Goal: Task Accomplishment & Management: Use online tool/utility

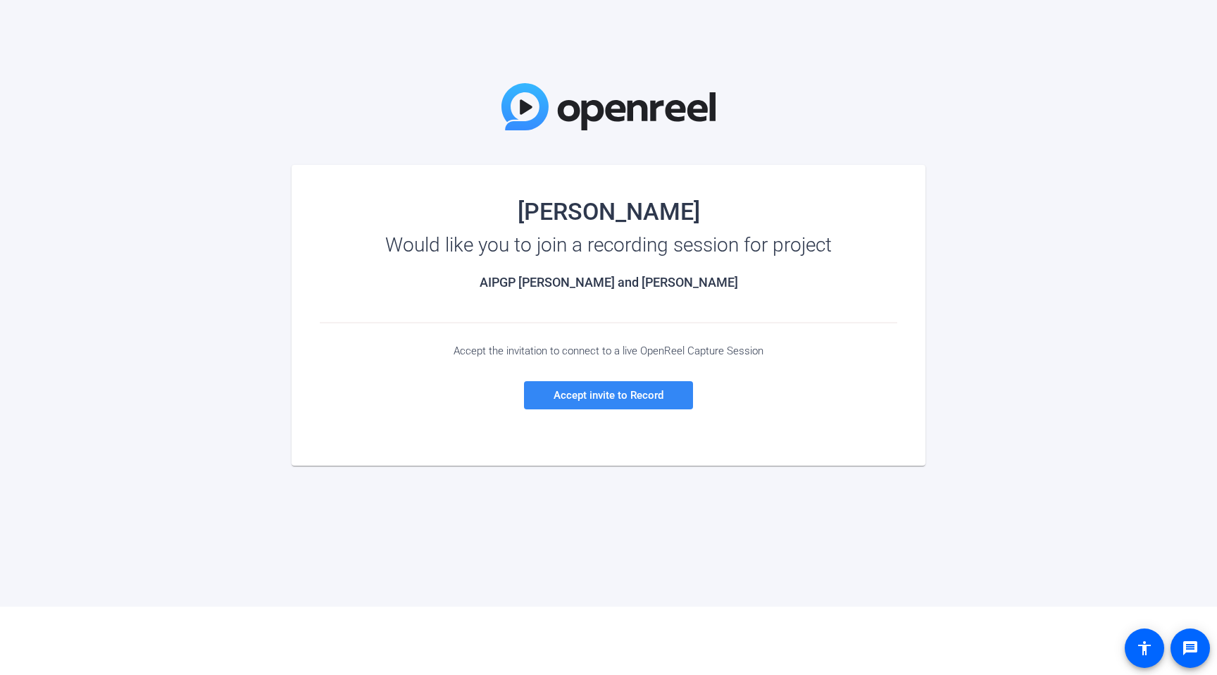
click at [575, 400] on span "Accept invite to Record" at bounding box center [609, 395] width 110 height 13
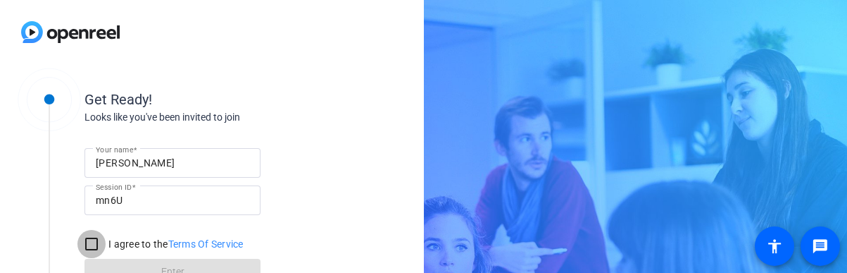
click at [85, 245] on input "I agree to the Terms Of Service" at bounding box center [91, 244] width 28 height 28
checkbox input "true"
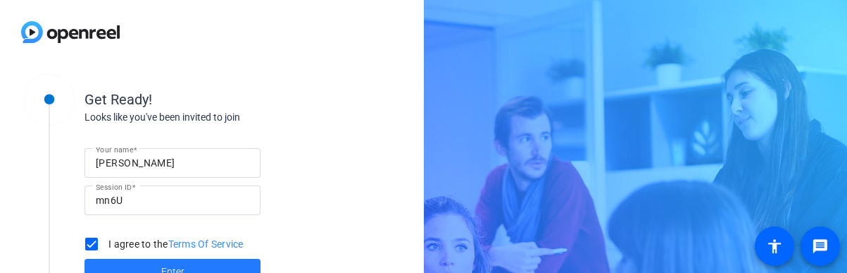
click at [180, 265] on span "Enter" at bounding box center [172, 271] width 23 height 15
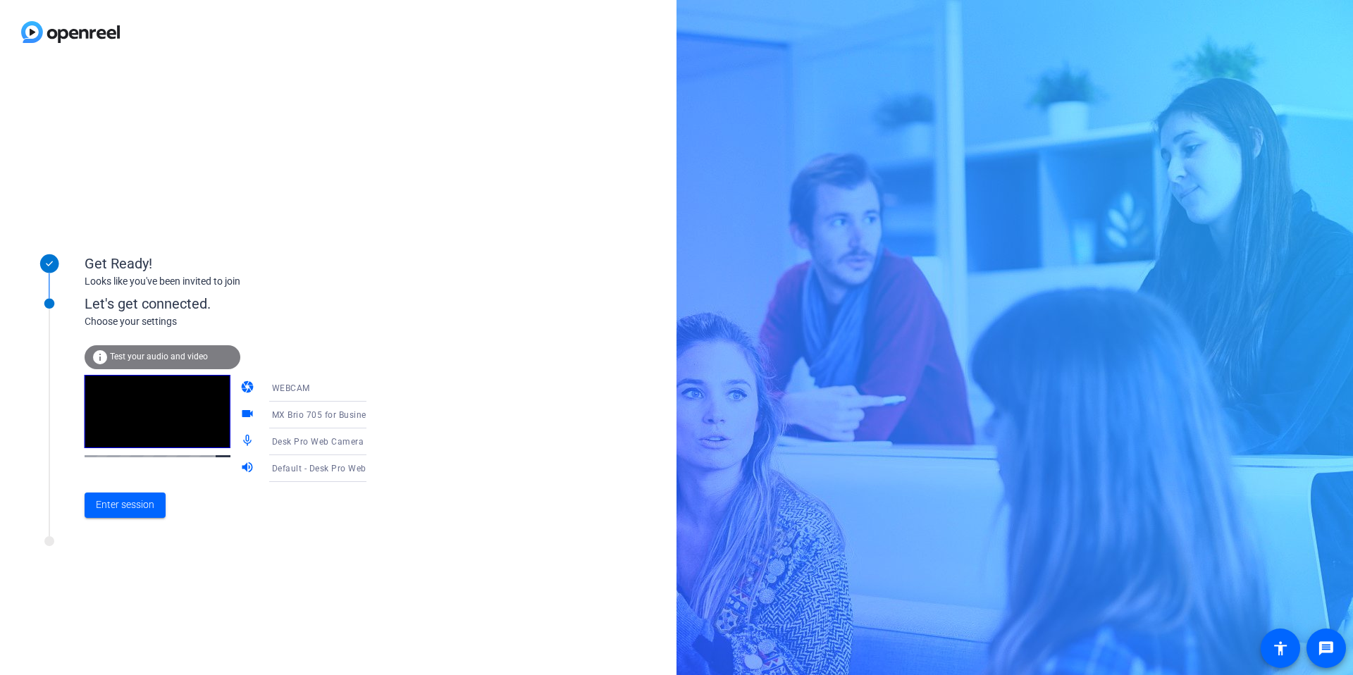
click at [160, 360] on span "Test your audio and video" at bounding box center [159, 357] width 98 height 10
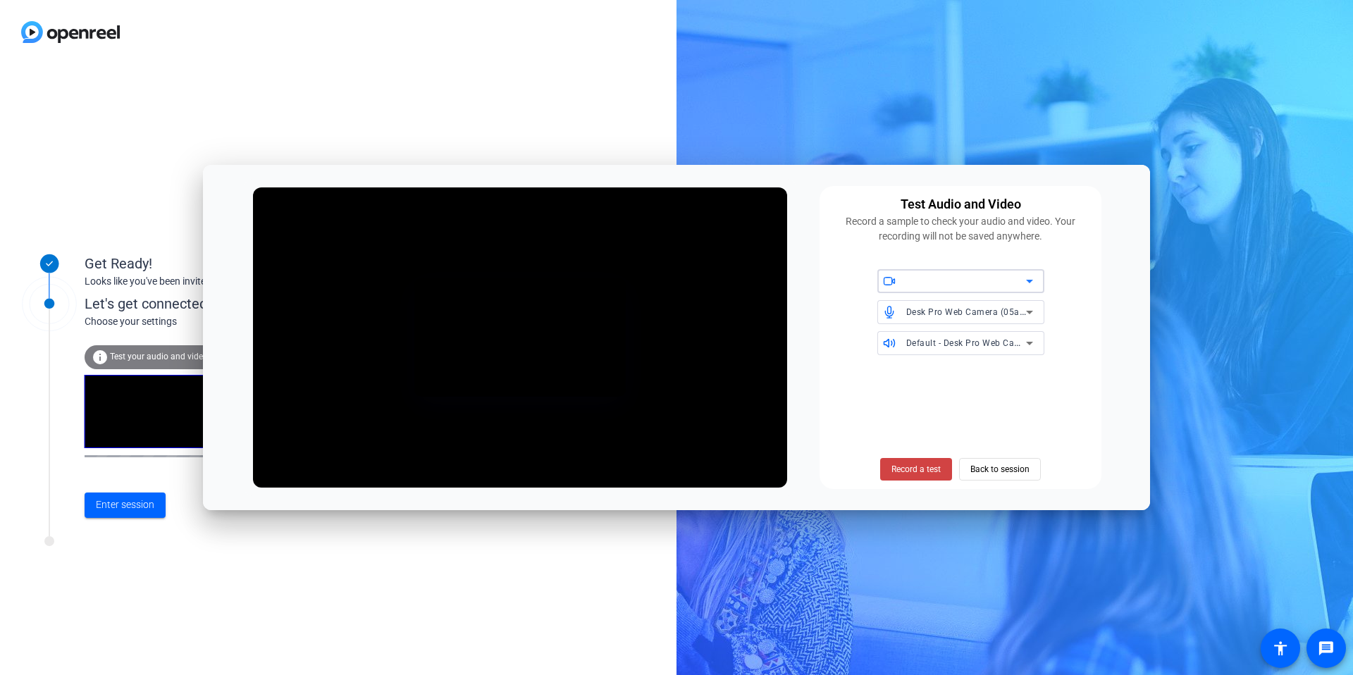
click at [933, 283] on div at bounding box center [966, 281] width 120 height 17
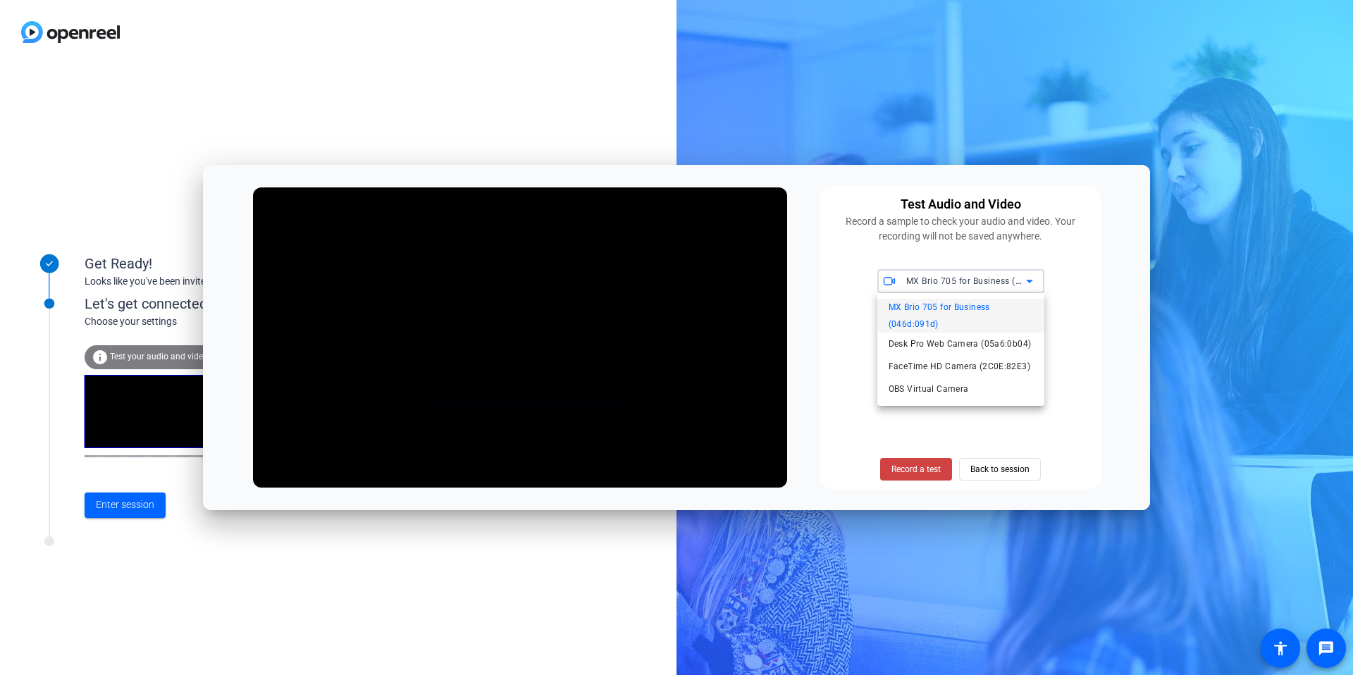
click at [927, 308] on span "MX Brio 705 for Business (046d:091d)" at bounding box center [960, 316] width 144 height 34
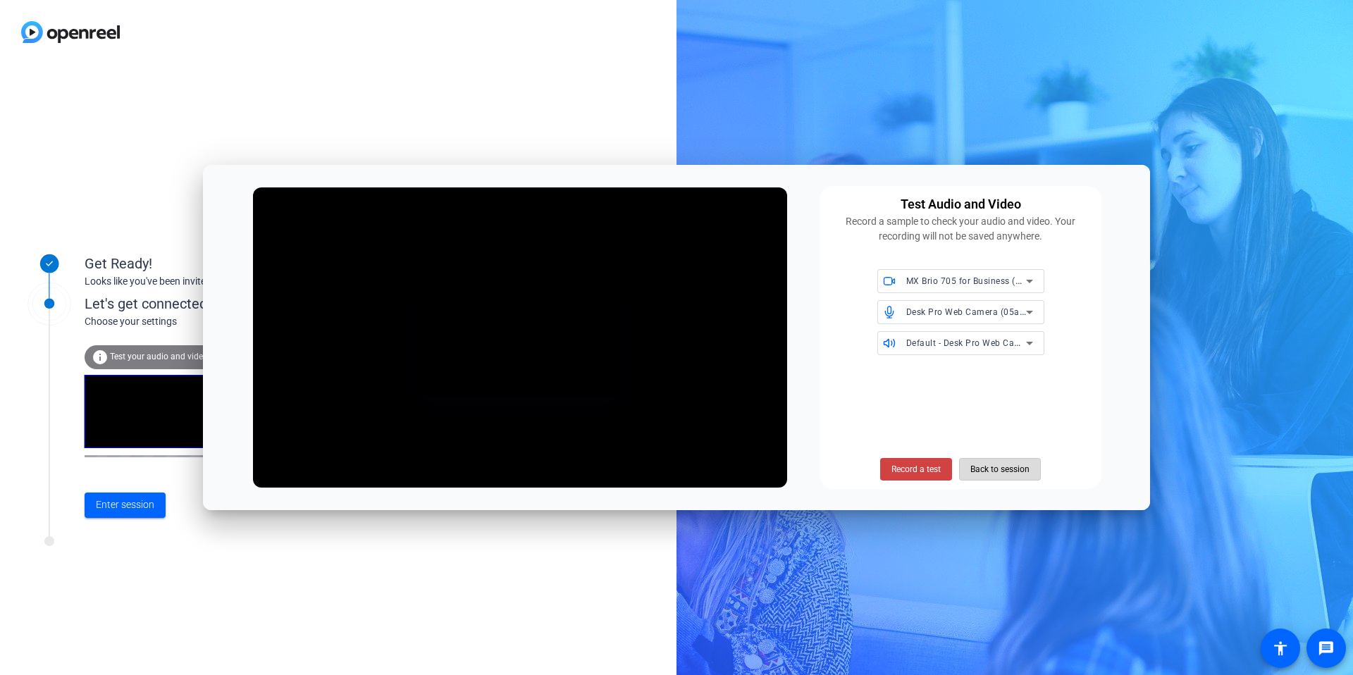
click at [999, 466] on span "Back to session" at bounding box center [999, 469] width 59 height 27
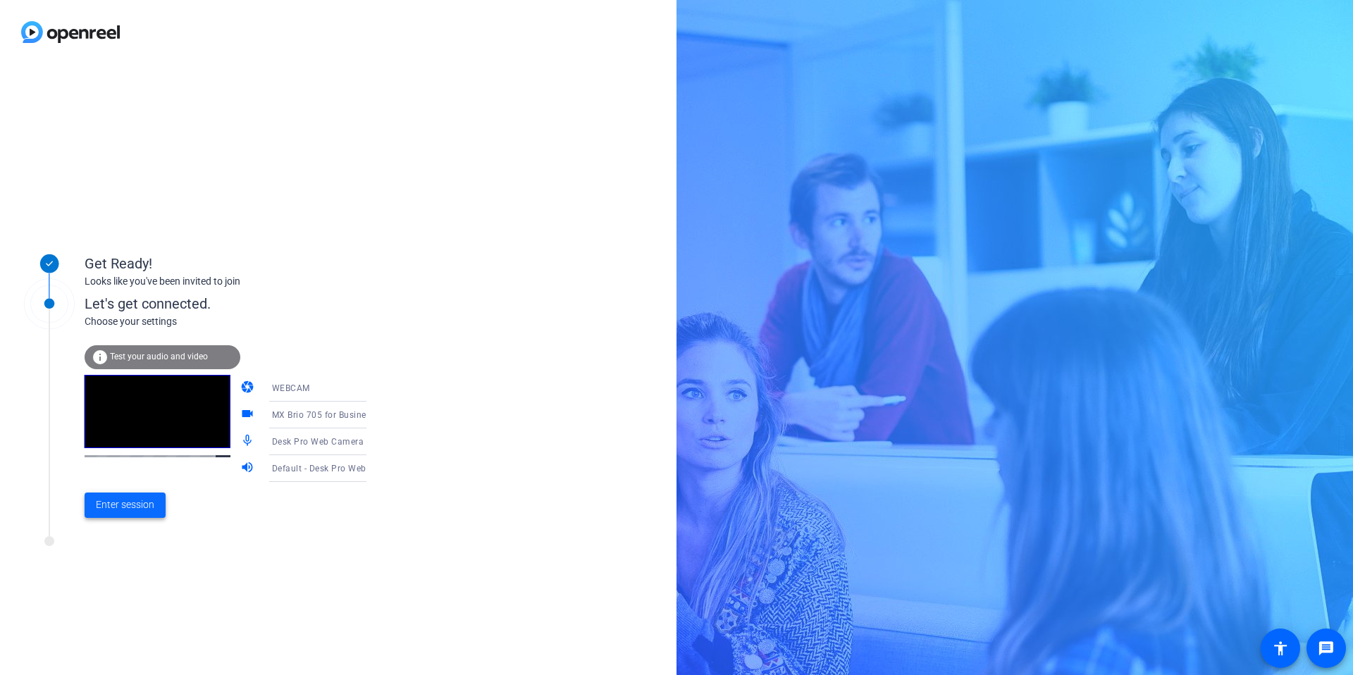
click at [130, 512] on span "Enter session" at bounding box center [125, 504] width 58 height 15
